Goal: Task Accomplishment & Management: Complete application form

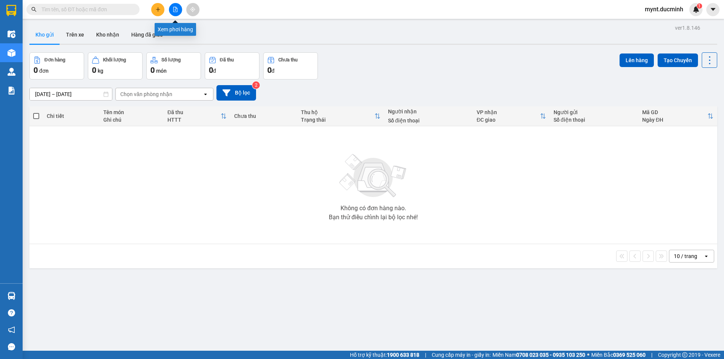
click at [175, 7] on icon "file-add" at bounding box center [175, 9] width 4 height 5
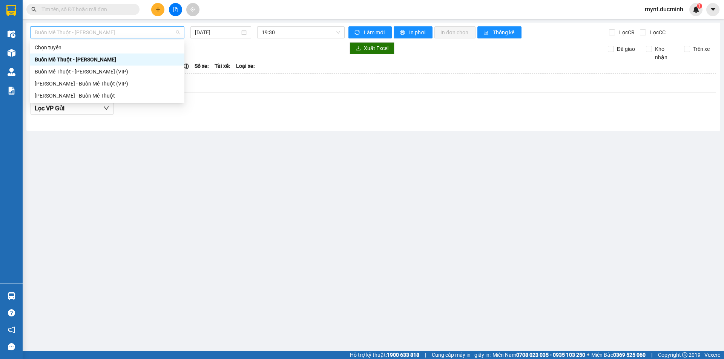
click at [66, 31] on span "Buôn Mê Thuột - [PERSON_NAME]" at bounding box center [107, 32] width 145 height 11
click at [58, 93] on div "[PERSON_NAME] - Buôn Mê Thuột" at bounding box center [107, 96] width 145 height 8
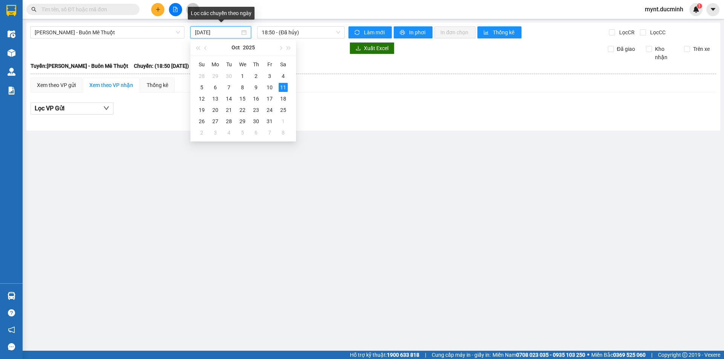
click at [219, 32] on input "[DATE]" at bounding box center [217, 32] width 45 height 8
click at [268, 85] on div "10" at bounding box center [269, 87] width 9 height 9
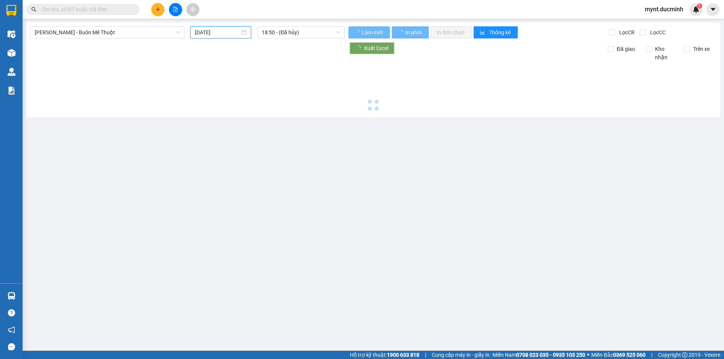
type input "10/10/2025"
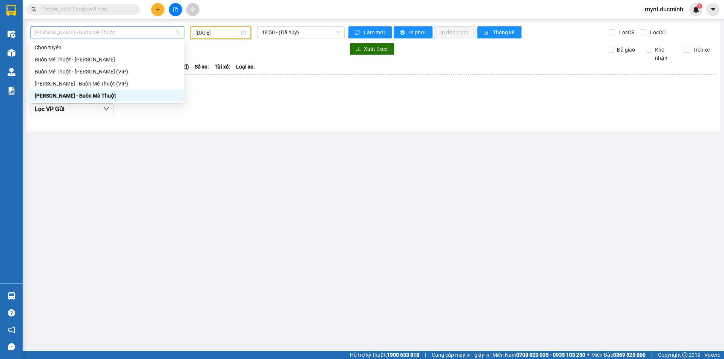
click at [75, 31] on span "[PERSON_NAME] - Buôn Mê Thuột" at bounding box center [107, 32] width 145 height 11
click at [51, 82] on div "[PERSON_NAME] - Buôn Mê Thuột (VIP)" at bounding box center [107, 84] width 145 height 8
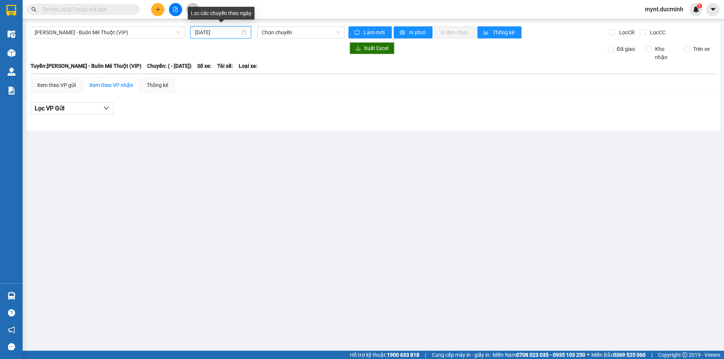
click at [208, 32] on input "[DATE]" at bounding box center [217, 32] width 45 height 8
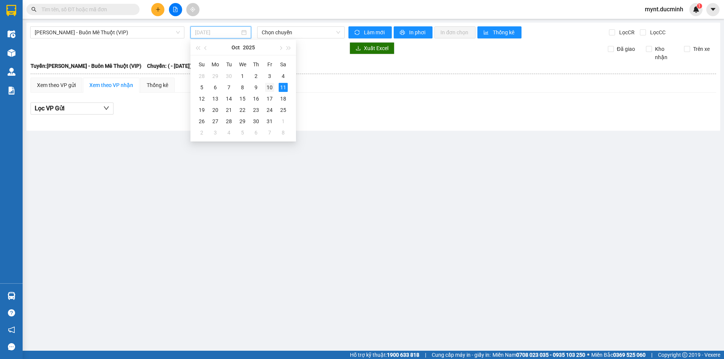
click at [270, 87] on div "10" at bounding box center [269, 87] width 9 height 9
type input "10/10/2025"
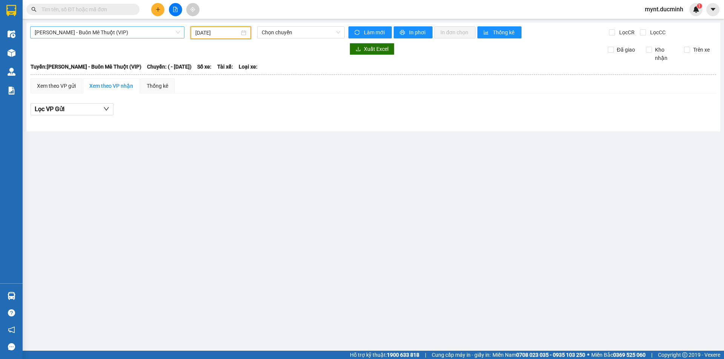
click at [71, 32] on span "[PERSON_NAME] - Buôn Mê Thuột (VIP)" at bounding box center [107, 32] width 145 height 11
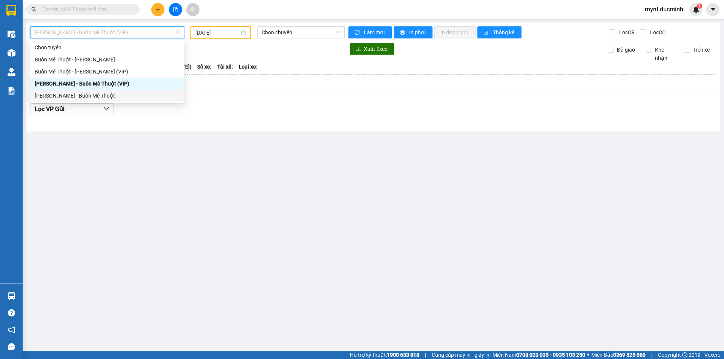
click at [53, 94] on div "[PERSON_NAME] - Buôn Mê Thuột" at bounding box center [107, 96] width 145 height 8
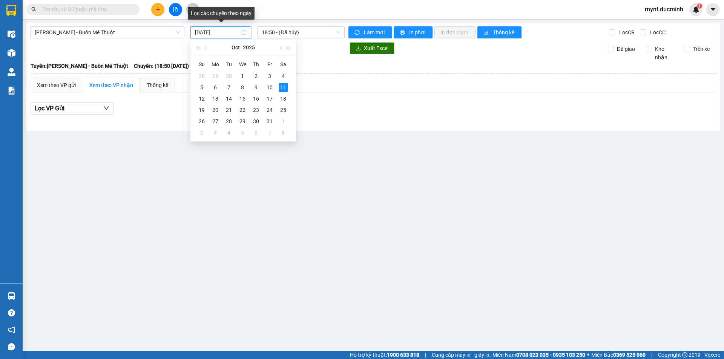
click at [203, 32] on input "[DATE]" at bounding box center [217, 32] width 45 height 8
click at [268, 85] on div "10" at bounding box center [269, 87] width 9 height 9
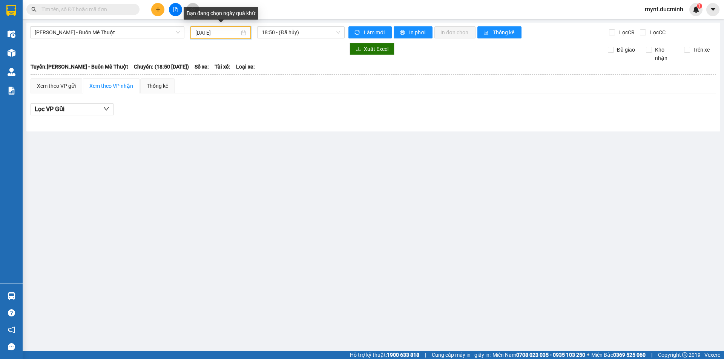
click at [219, 32] on input "10/10/2025" at bounding box center [217, 33] width 44 height 8
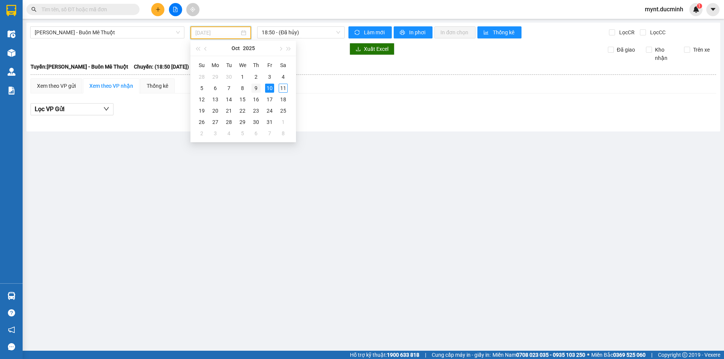
click at [255, 88] on div "9" at bounding box center [255, 88] width 9 height 9
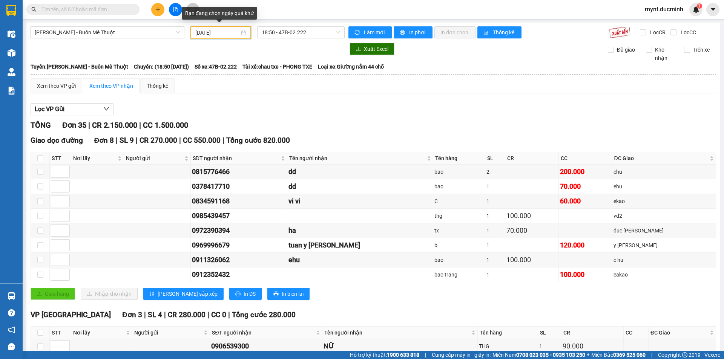
click at [206, 32] on input "09/10/2025" at bounding box center [217, 33] width 44 height 8
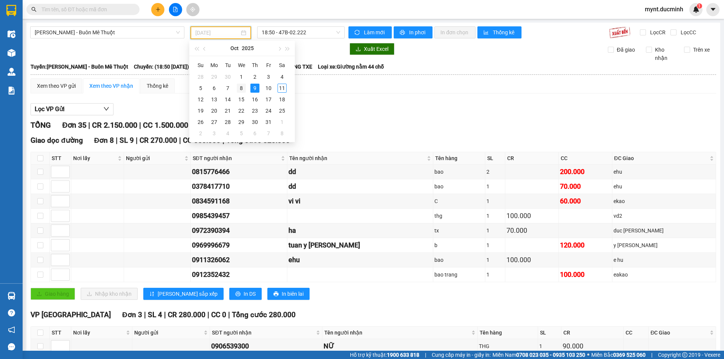
click at [241, 86] on div "8" at bounding box center [241, 88] width 9 height 9
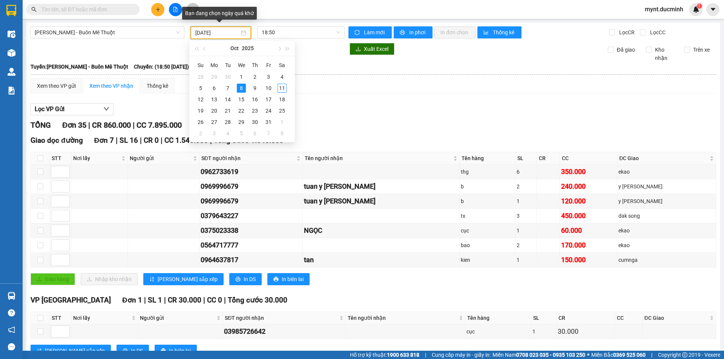
click at [208, 31] on input "08/10/2025" at bounding box center [217, 33] width 44 height 8
click at [228, 85] on div "7" at bounding box center [227, 88] width 9 height 9
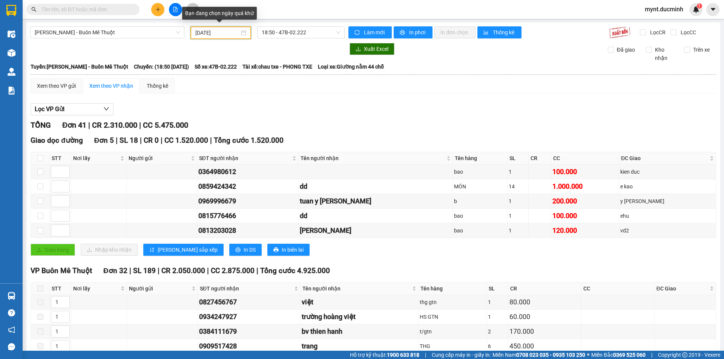
click at [205, 32] on input "07/10/2025" at bounding box center [217, 33] width 44 height 8
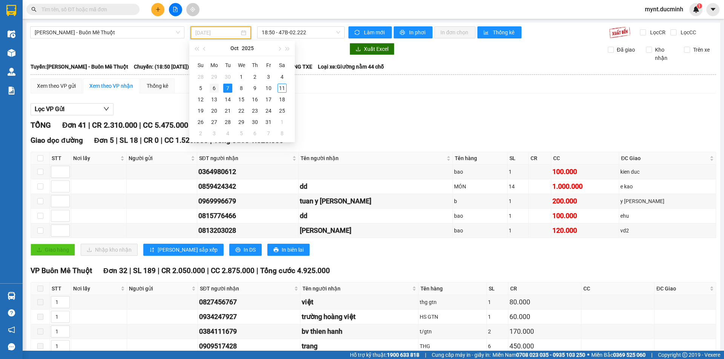
click at [213, 89] on div "6" at bounding box center [214, 88] width 9 height 9
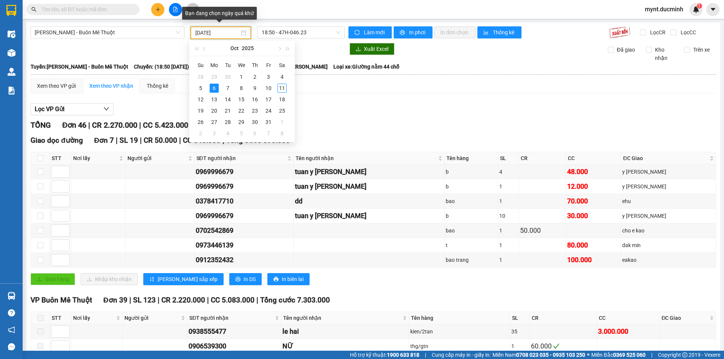
click at [211, 32] on input "06/10/2025" at bounding box center [217, 33] width 44 height 8
click at [268, 87] on div "10" at bounding box center [268, 88] width 9 height 9
type input "10/10/2025"
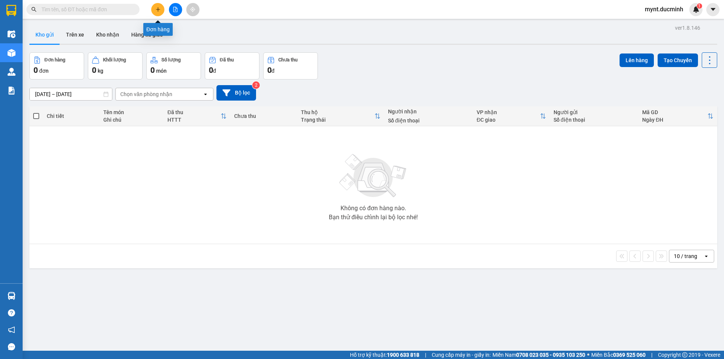
click at [158, 10] on icon "plus" at bounding box center [157, 9] width 5 height 5
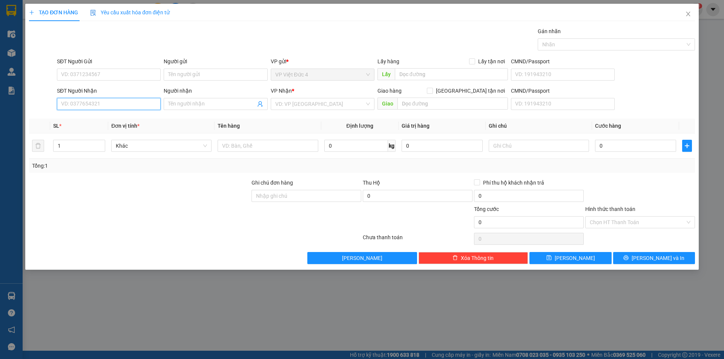
click at [152, 104] on input "SĐT Người Nhận" at bounding box center [109, 104] width 104 height 12
type input "0943759820"
click at [307, 103] on input "search" at bounding box center [319, 103] width 89 height 11
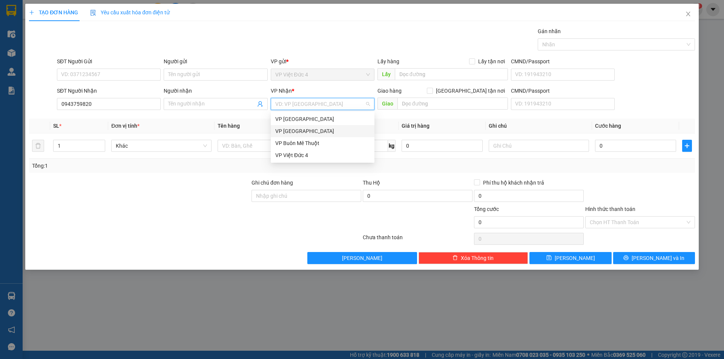
click at [282, 129] on div "VP [GEOGRAPHIC_DATA]" at bounding box center [322, 131] width 95 height 8
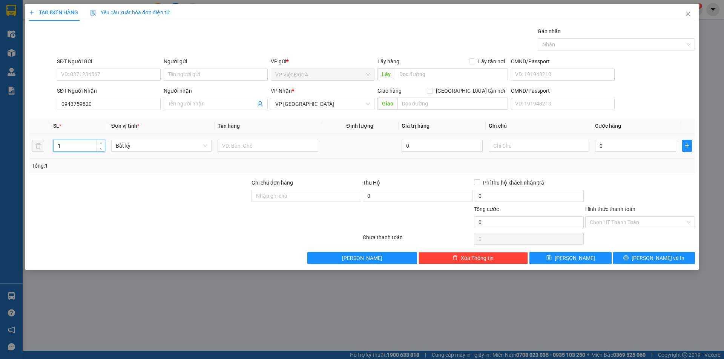
click at [68, 144] on input "1" at bounding box center [79, 145] width 51 height 11
type input "2"
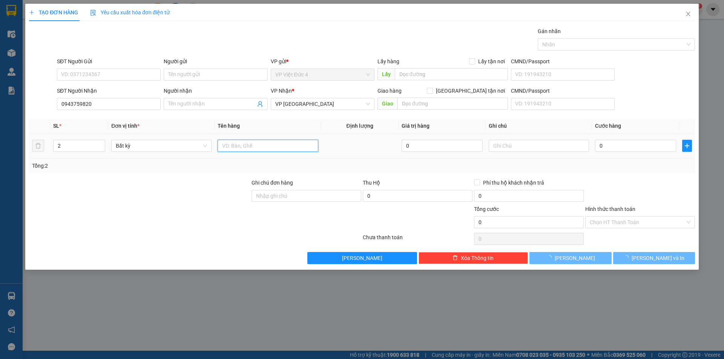
click at [307, 146] on input "text" at bounding box center [268, 146] width 100 height 12
type input "1 th x 1 tum"
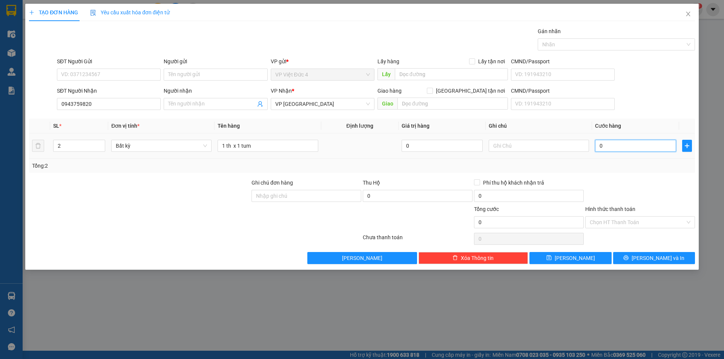
click at [667, 145] on input "0" at bounding box center [635, 146] width 81 height 12
type input "1"
type input "18"
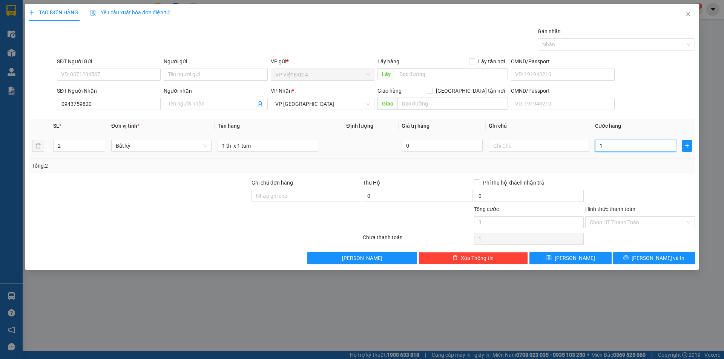
type input "18"
type input "180"
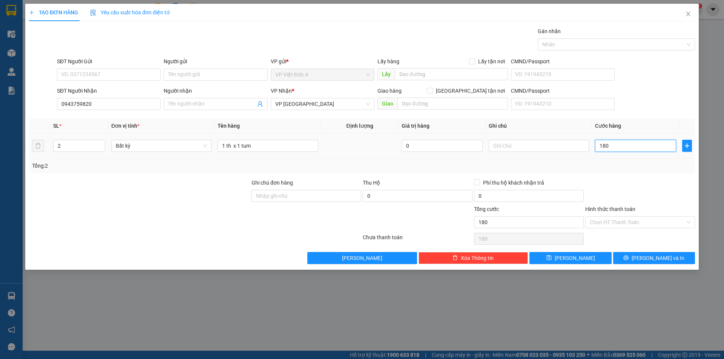
type input "1.800"
type input "18.000"
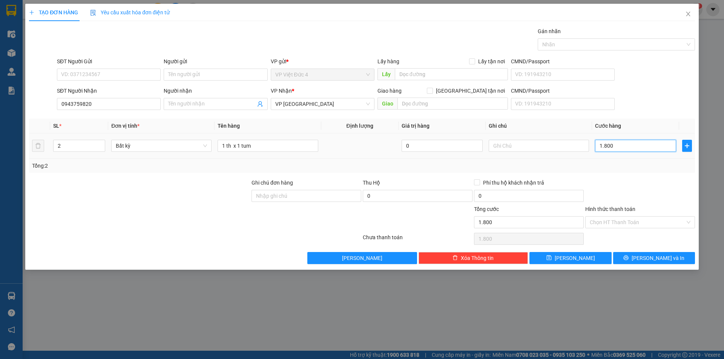
type input "18.000"
type input "180.000"
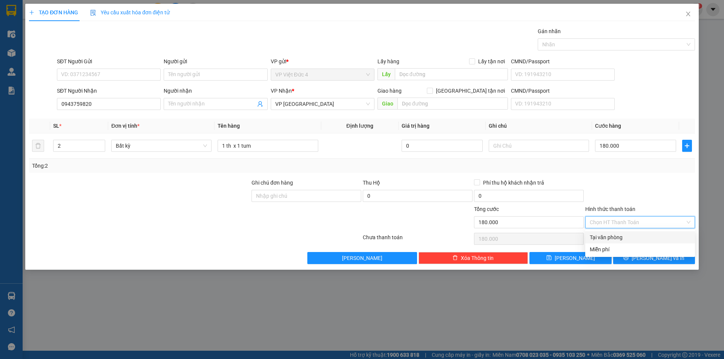
click at [616, 219] on input "Hình thức thanh toán" at bounding box center [637, 222] width 95 height 11
click at [614, 234] on div "Tại văn phòng" at bounding box center [640, 237] width 101 height 8
type input "0"
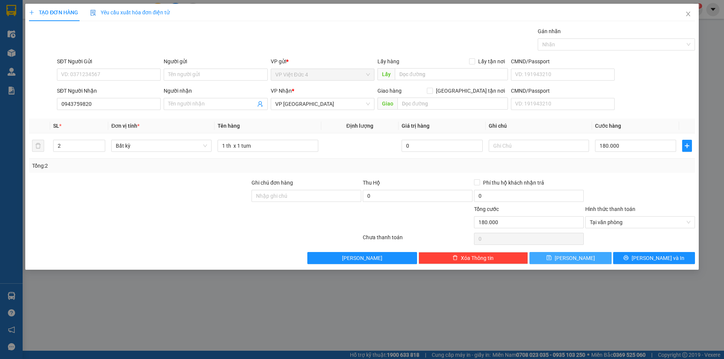
click at [573, 256] on span "[PERSON_NAME]" at bounding box center [575, 258] width 40 height 8
type input "1"
type input "0"
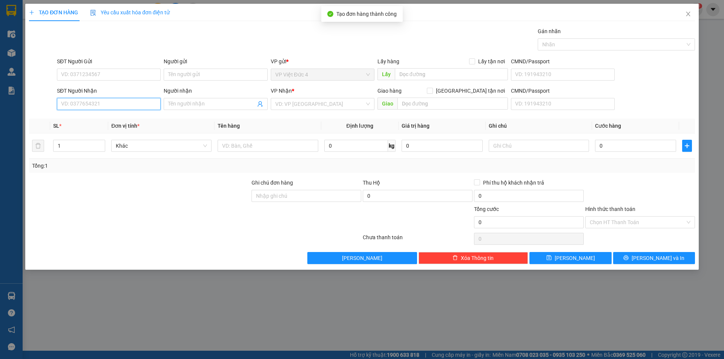
click at [141, 106] on input "SĐT Người Nhận" at bounding box center [109, 104] width 104 height 12
type input "0364970619"
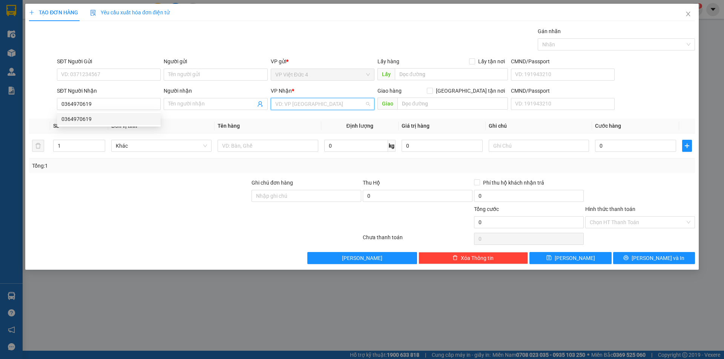
click at [313, 104] on input "search" at bounding box center [319, 103] width 89 height 11
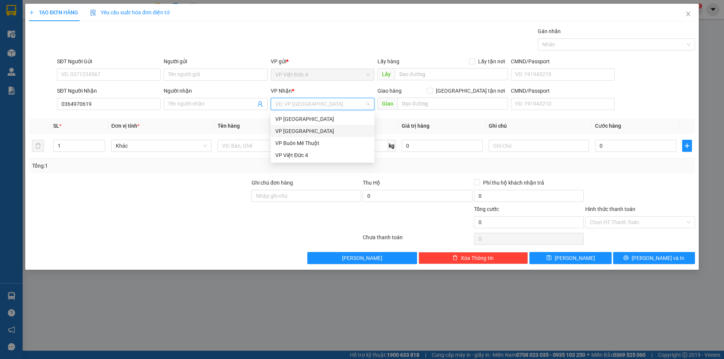
click at [293, 130] on div "VP [GEOGRAPHIC_DATA]" at bounding box center [322, 131] width 95 height 8
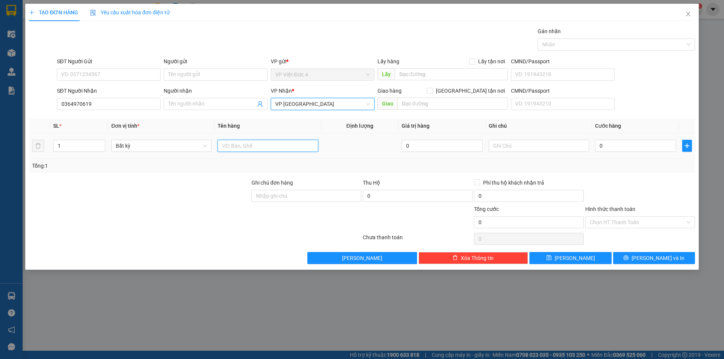
click at [299, 147] on input "text" at bounding box center [268, 146] width 100 height 12
type input "tum"
click at [669, 142] on input "0" at bounding box center [635, 146] width 81 height 12
type input "6"
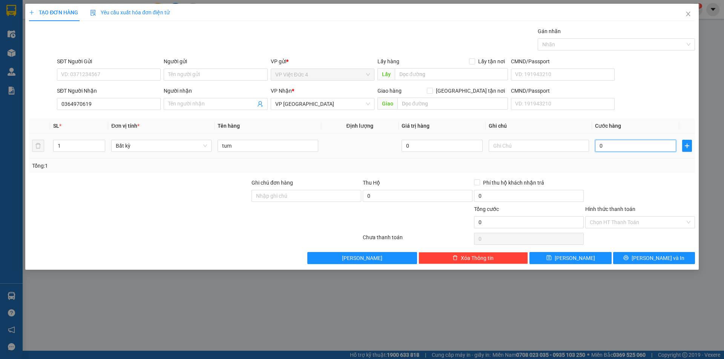
type input "6"
type input "60"
type input "600"
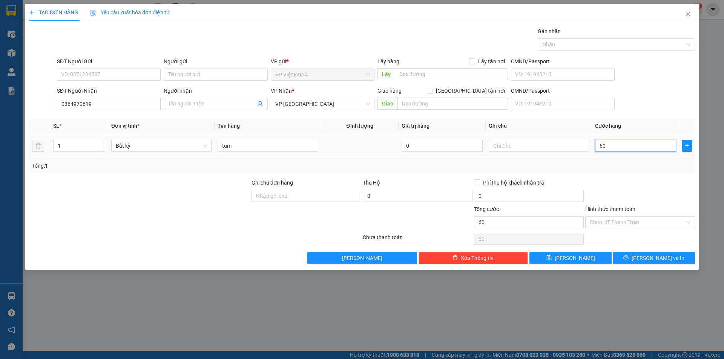
type input "600"
type input "6.000"
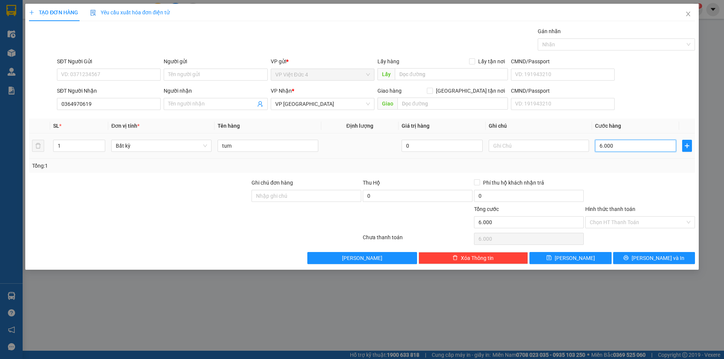
type input "60.000"
click at [576, 259] on span "[PERSON_NAME]" at bounding box center [575, 258] width 40 height 8
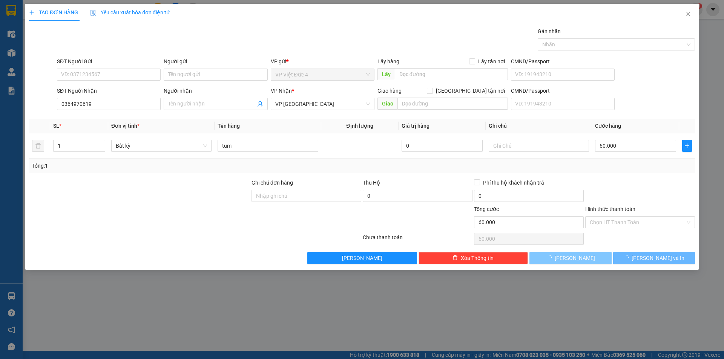
type input "0"
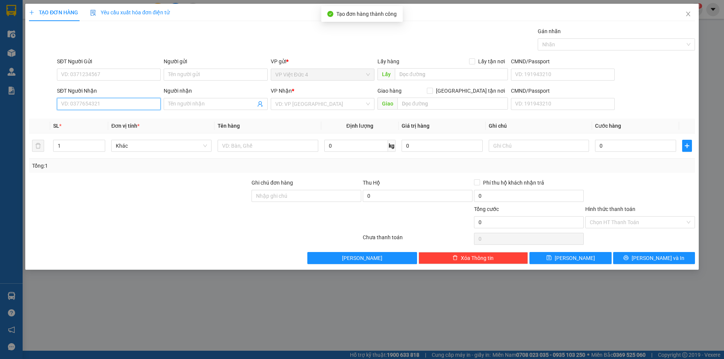
click at [142, 101] on input "SĐT Người Nhận" at bounding box center [109, 104] width 104 height 12
type input "0868666139"
click at [307, 101] on input "search" at bounding box center [319, 103] width 89 height 11
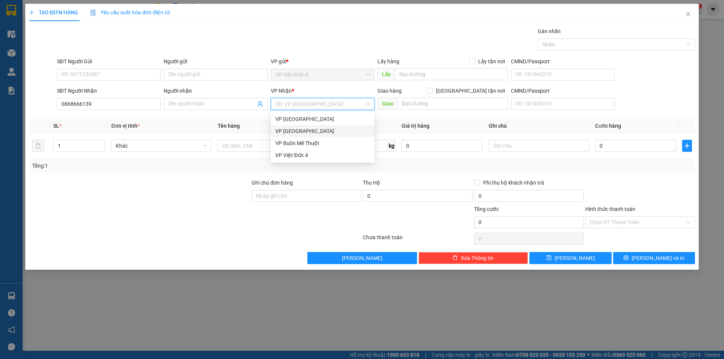
click at [293, 128] on div "VP [GEOGRAPHIC_DATA]" at bounding box center [322, 131] width 95 height 8
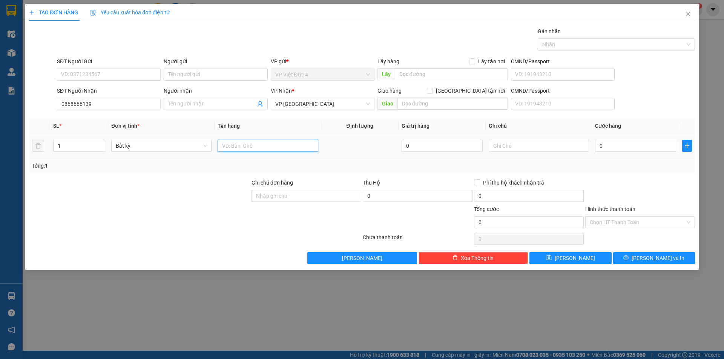
click at [288, 145] on input "text" at bounding box center [268, 146] width 100 height 12
type input "th x"
click at [664, 147] on input "0" at bounding box center [635, 146] width 81 height 12
type input "5"
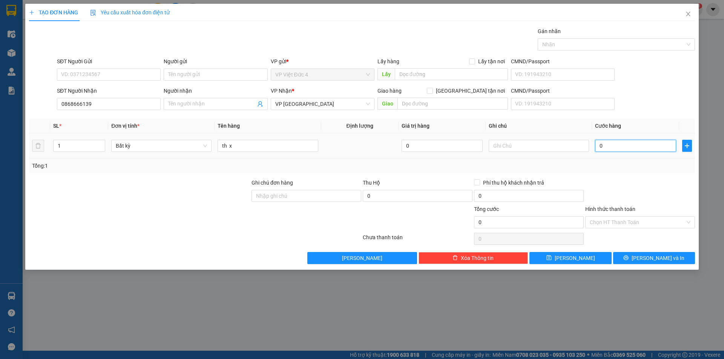
type input "5"
type input "50"
type input "500"
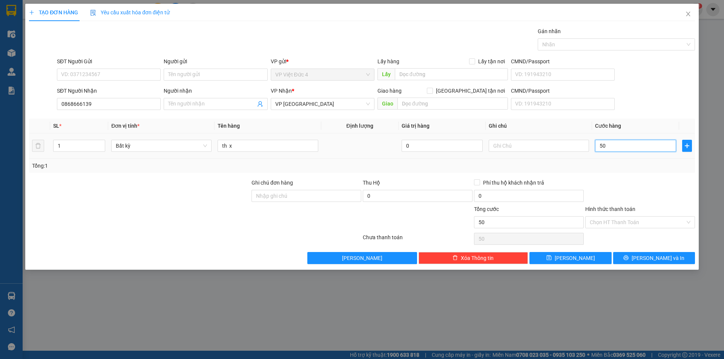
type input "500"
type input "5.000"
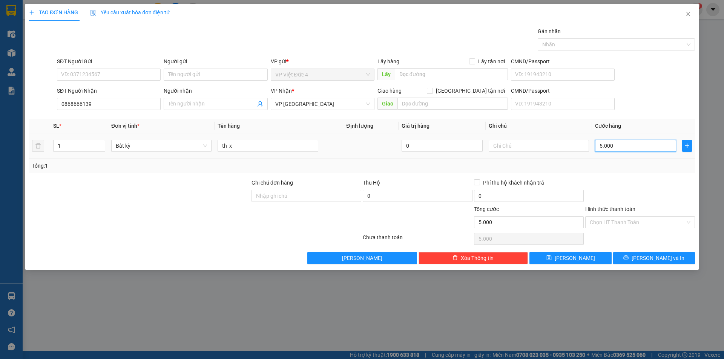
type input "50.000"
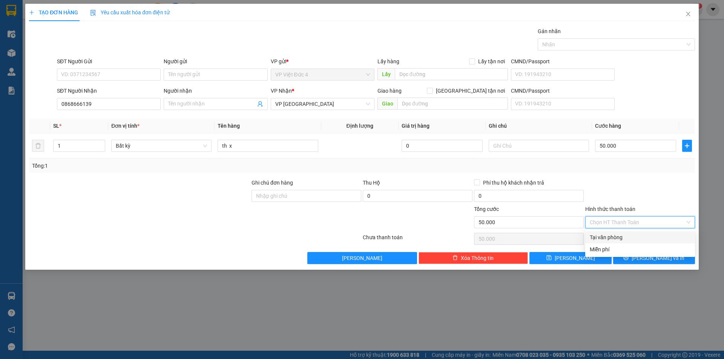
click at [614, 219] on input "Hình thức thanh toán" at bounding box center [637, 222] width 95 height 11
click at [610, 237] on div "Tại văn phòng" at bounding box center [640, 237] width 101 height 8
type input "0"
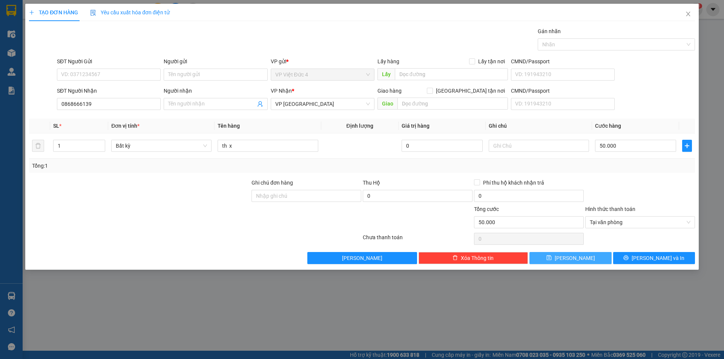
click at [574, 257] on span "[PERSON_NAME]" at bounding box center [575, 258] width 40 height 8
type input "0"
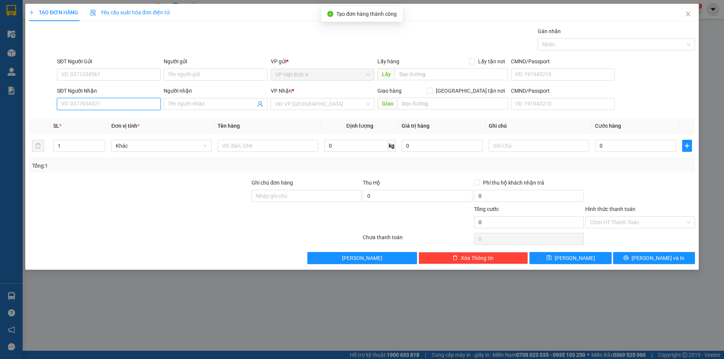
click at [149, 103] on input "SĐT Người Nhận" at bounding box center [109, 104] width 104 height 12
type input "0866960678"
click at [212, 105] on input "Người nhận" at bounding box center [211, 104] width 87 height 8
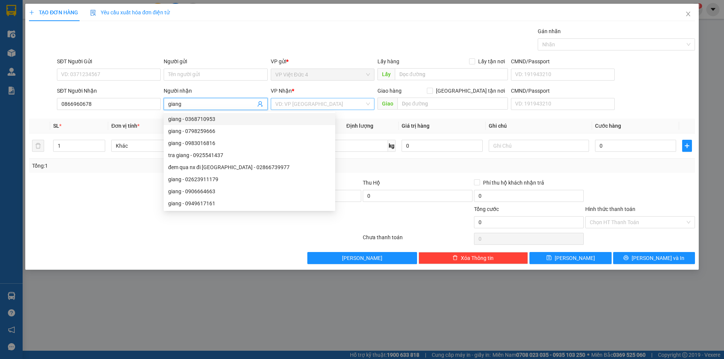
type input "giang"
click at [307, 103] on input "search" at bounding box center [319, 103] width 89 height 11
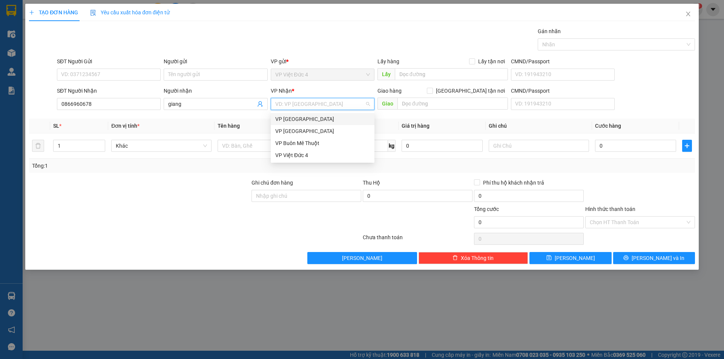
click at [295, 118] on div "VP [GEOGRAPHIC_DATA]" at bounding box center [322, 119] width 95 height 8
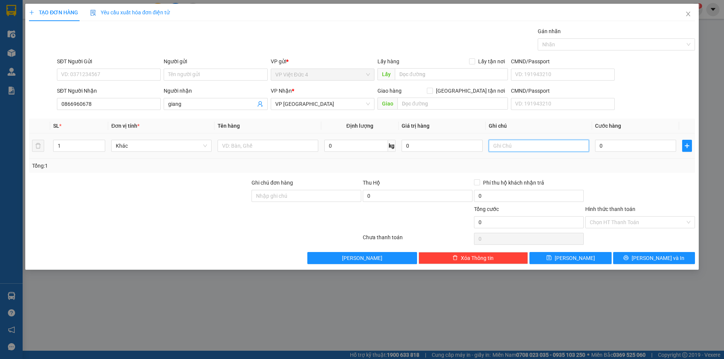
click at [563, 144] on input "text" at bounding box center [539, 146] width 100 height 12
type input "rap thu duc"
click at [290, 144] on input "text" at bounding box center [268, 146] width 100 height 12
type input "th x"
click at [672, 144] on input "0" at bounding box center [635, 146] width 81 height 12
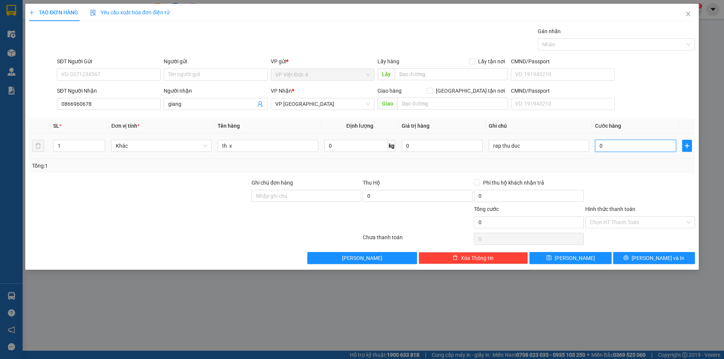
type input "7"
type input "70"
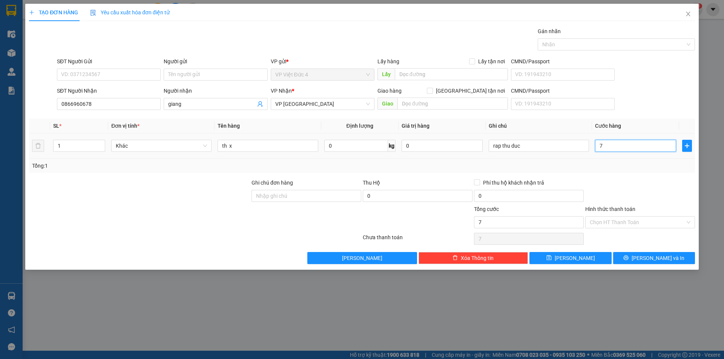
type input "70"
type input "700"
type input "7.000"
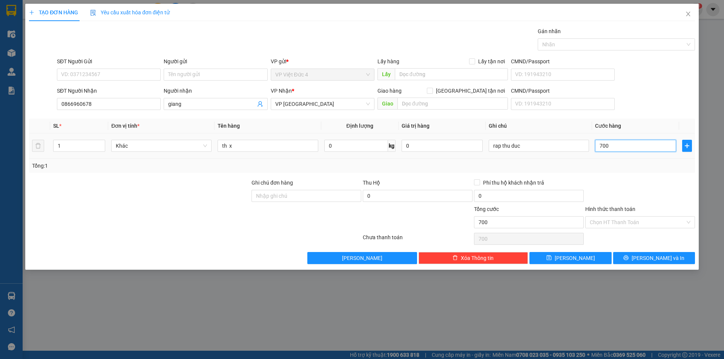
type input "7.000"
type input "70.000"
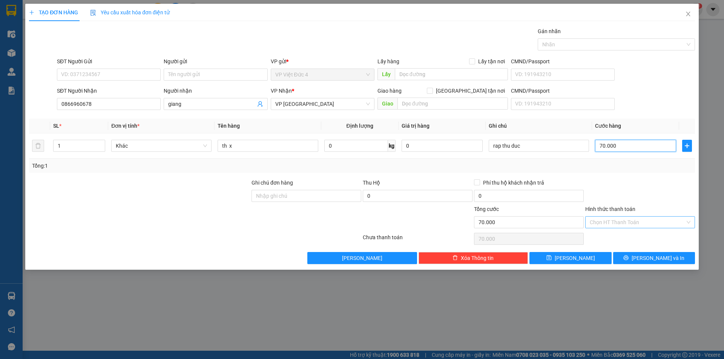
type input "70.000"
click at [628, 220] on input "Hình thức thanh toán" at bounding box center [637, 222] width 95 height 11
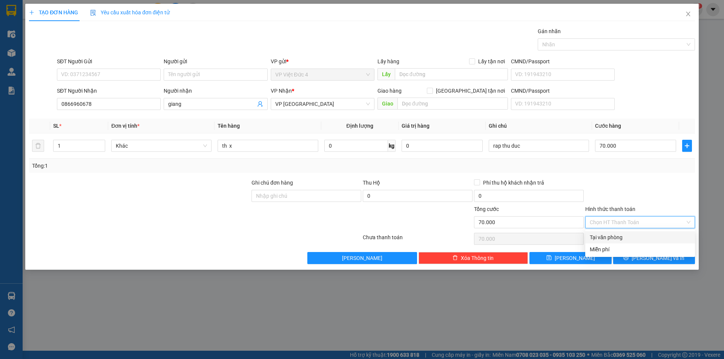
click at [610, 237] on div "Tại văn phòng" at bounding box center [640, 237] width 101 height 8
type input "0"
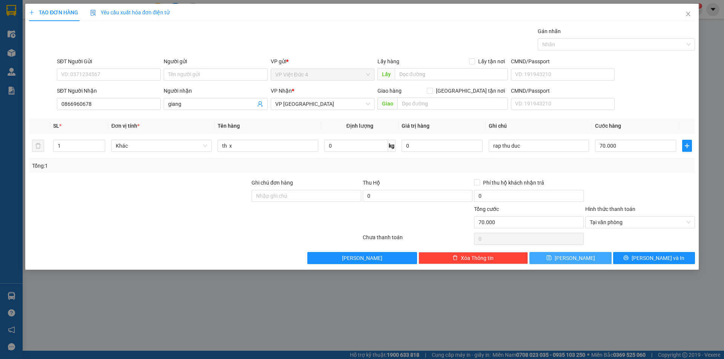
click at [571, 257] on span "[PERSON_NAME]" at bounding box center [575, 258] width 40 height 8
type input "0"
click at [689, 13] on icon "close" at bounding box center [688, 14] width 6 height 6
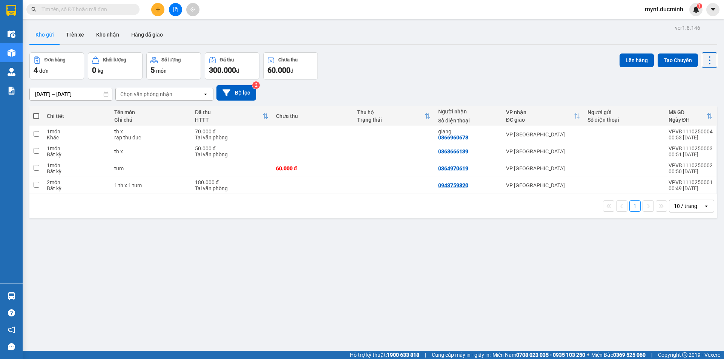
click at [37, 115] on span at bounding box center [36, 116] width 6 height 6
click at [36, 112] on input "checkbox" at bounding box center [36, 112] width 0 height 0
checkbox input "true"
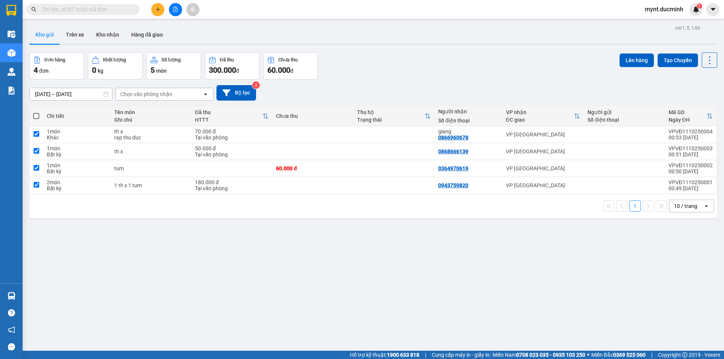
checkbox input "true"
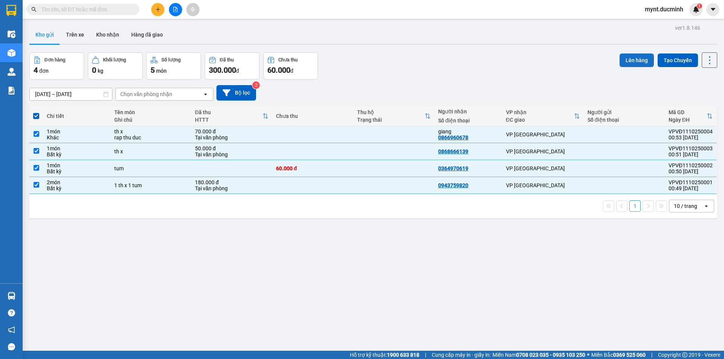
click at [626, 54] on button "Lên hàng" at bounding box center [636, 61] width 34 height 14
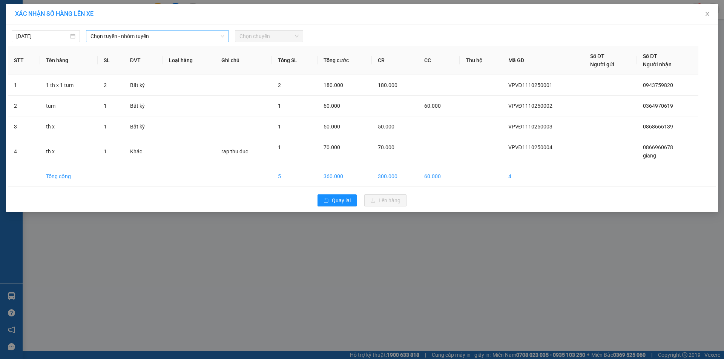
click at [116, 37] on span "Chọn tuyến - nhóm tuyến" at bounding box center [157, 36] width 134 height 11
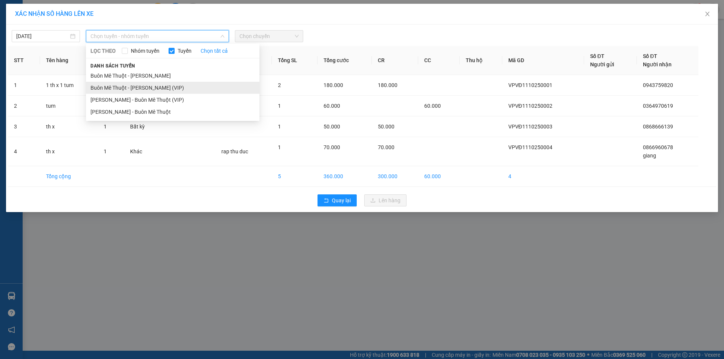
click at [116, 86] on li "Buôn Mê Thuột - [PERSON_NAME] (VIP)" at bounding box center [172, 88] width 173 height 12
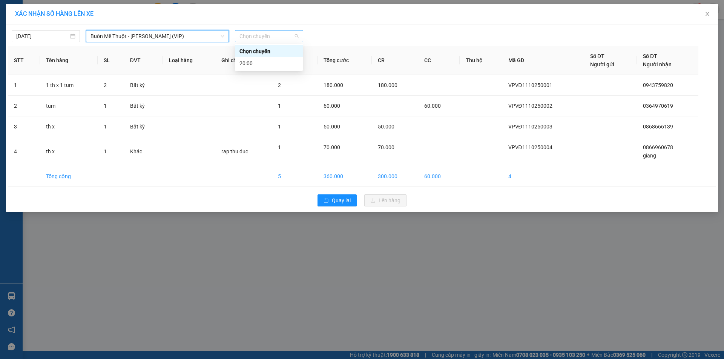
click at [257, 36] on span "Chọn chuyến" at bounding box center [268, 36] width 59 height 11
click at [249, 61] on div "20:00" at bounding box center [268, 63] width 59 height 8
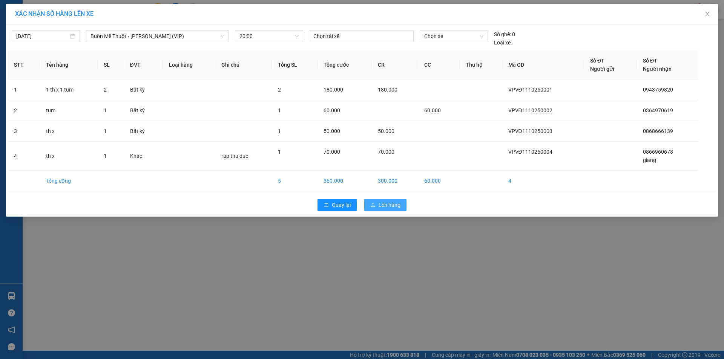
click at [391, 203] on span "Lên hàng" at bounding box center [390, 205] width 22 height 8
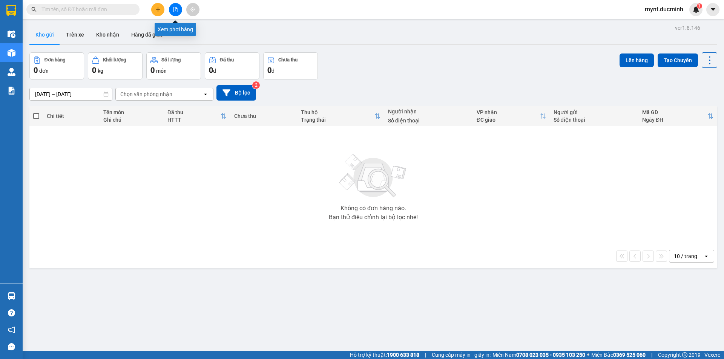
click at [176, 8] on icon "file-add" at bounding box center [175, 9] width 4 height 5
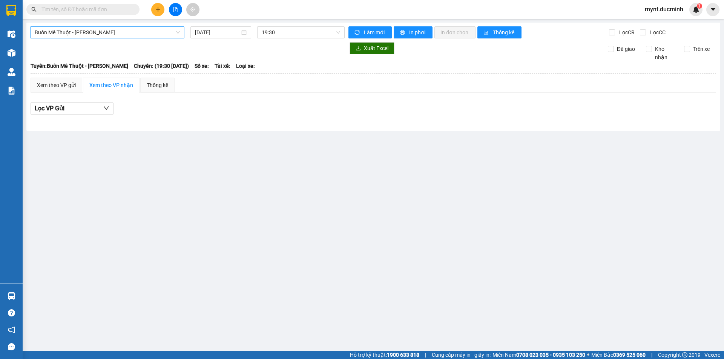
click at [97, 33] on span "Buôn Mê Thuột - [PERSON_NAME]" at bounding box center [107, 32] width 145 height 11
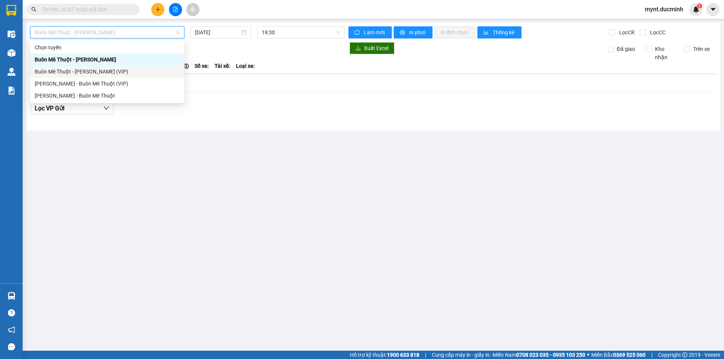
click at [81, 69] on div "Buôn Mê Thuột - [PERSON_NAME] (VIP)" at bounding box center [107, 71] width 145 height 8
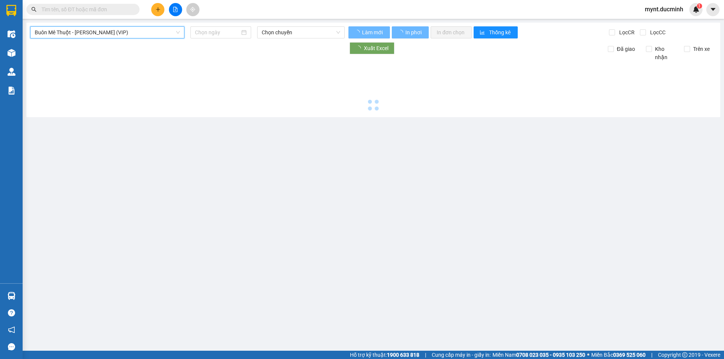
type input "[DATE]"
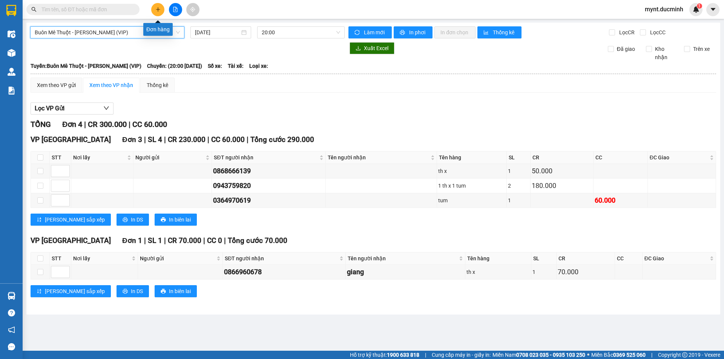
click at [158, 7] on icon "plus" at bounding box center [157, 9] width 5 height 5
